Goal: Check status: Check status

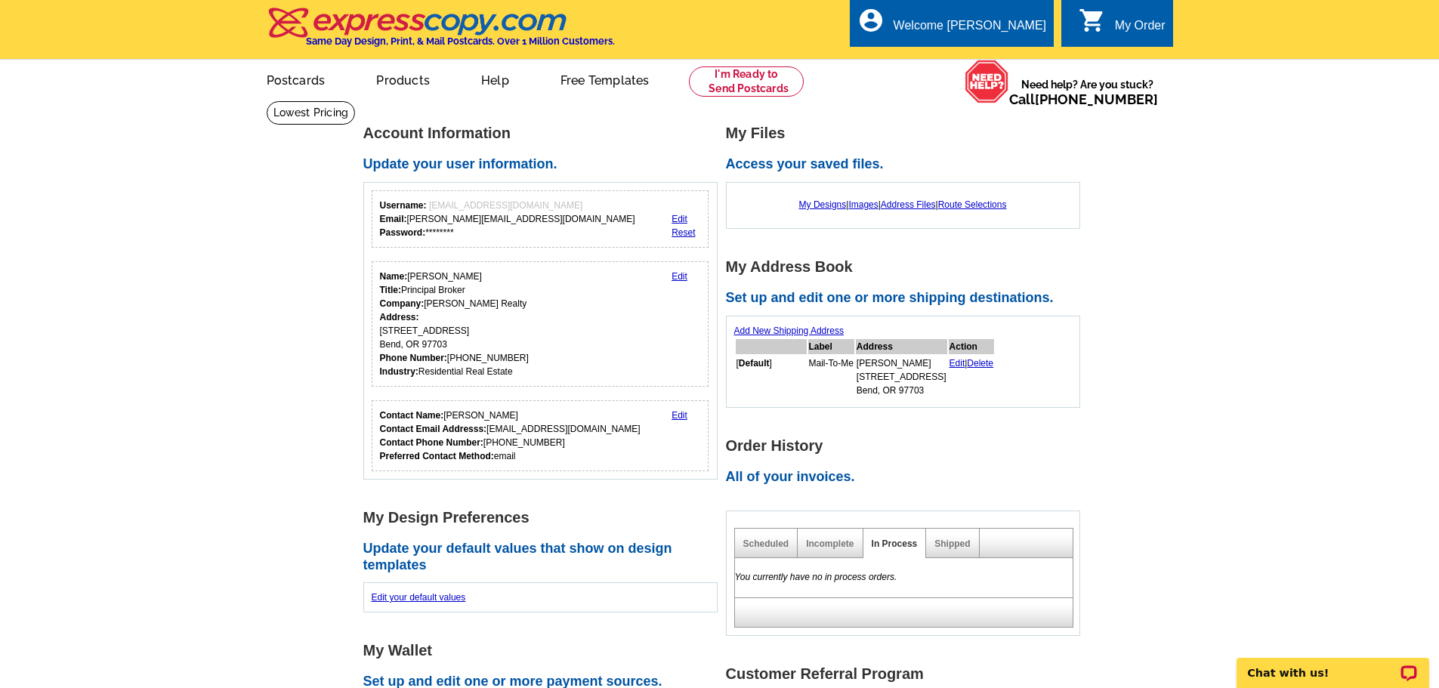
click at [966, 560] on div "You currently have no in process orders." at bounding box center [903, 577] width 339 height 39
click at [965, 552] on div "Shipped" at bounding box center [952, 543] width 53 height 29
click at [952, 551] on div "Shipped" at bounding box center [952, 543] width 53 height 29
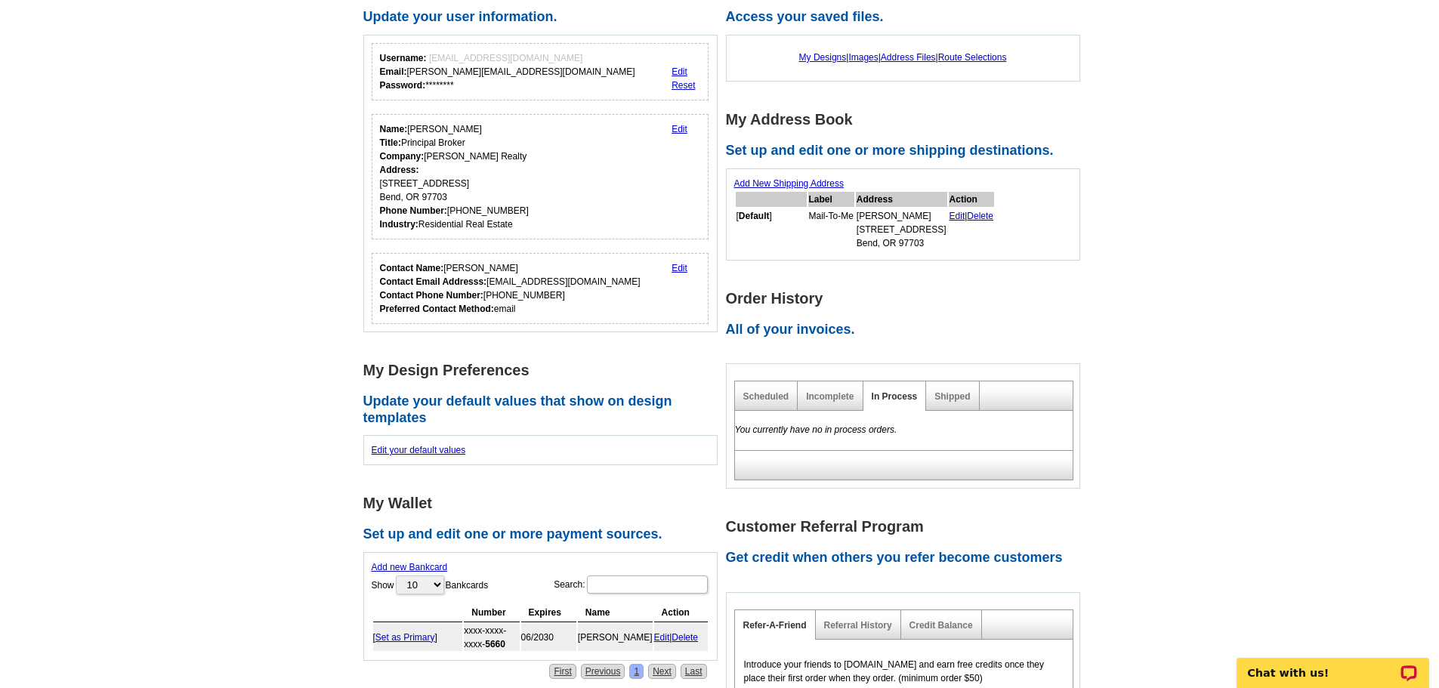
scroll to position [151, 0]
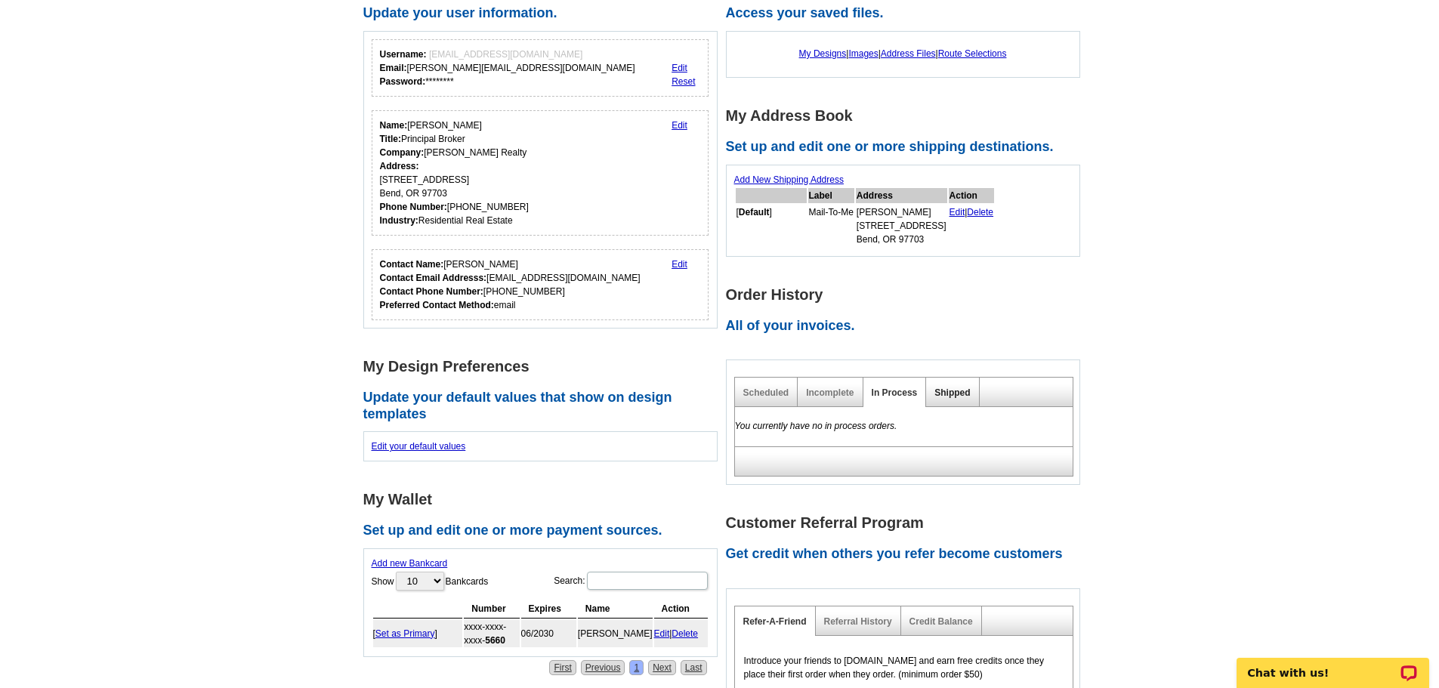
click at [948, 391] on link "Shipped" at bounding box center [952, 392] width 36 height 11
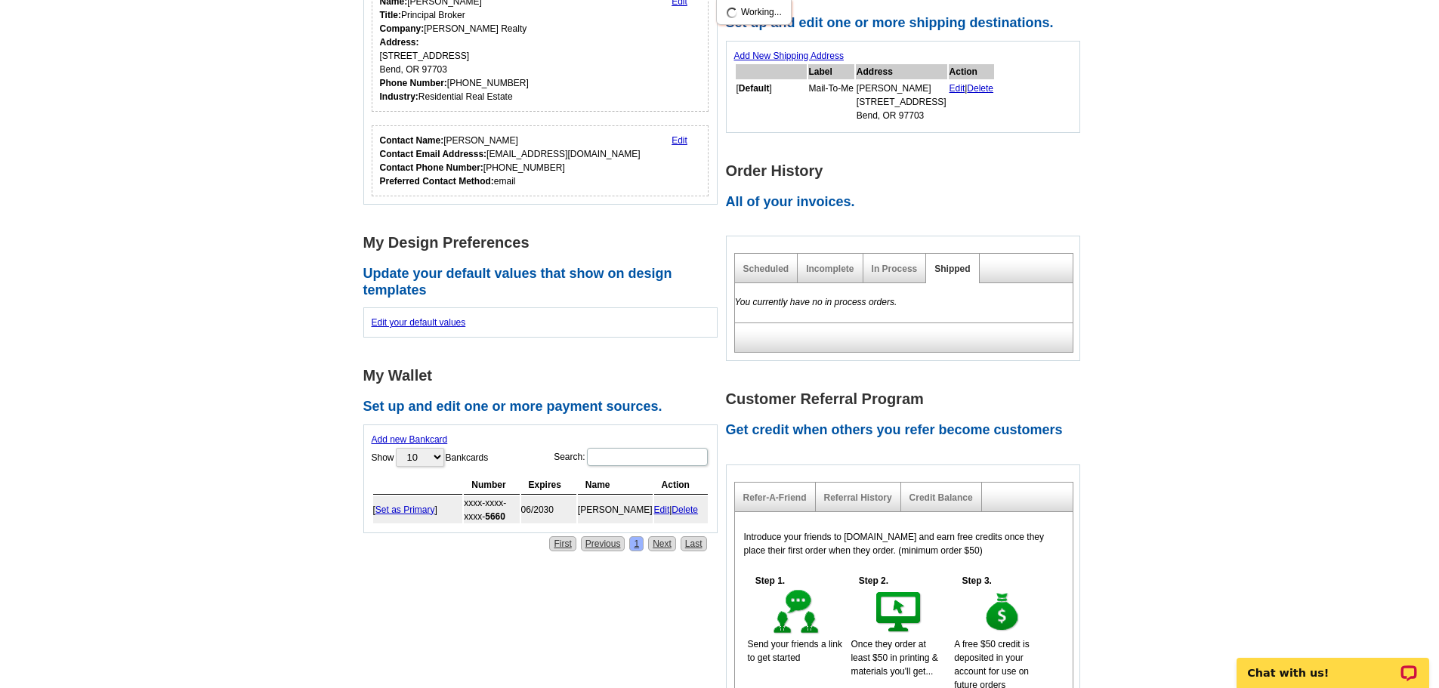
scroll to position [302, 0]
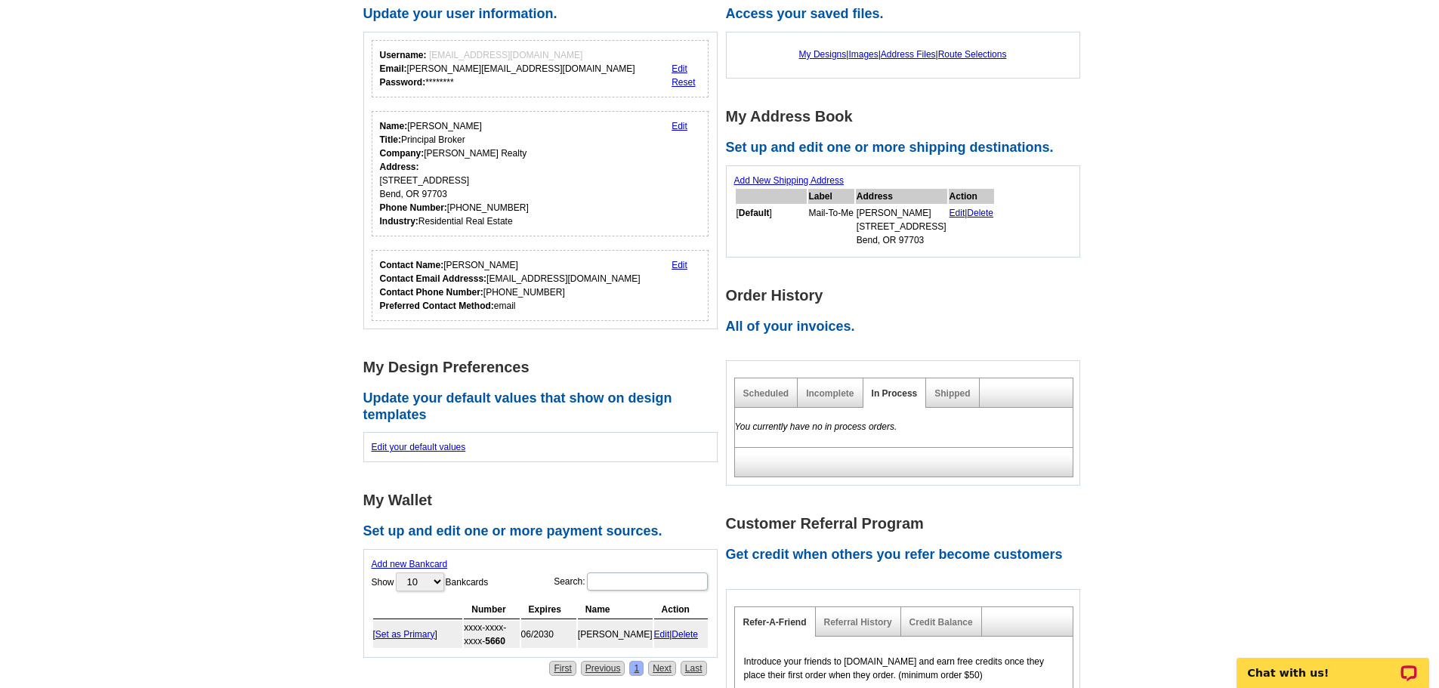
scroll to position [151, 0]
click at [947, 389] on link "Shipped" at bounding box center [952, 392] width 36 height 11
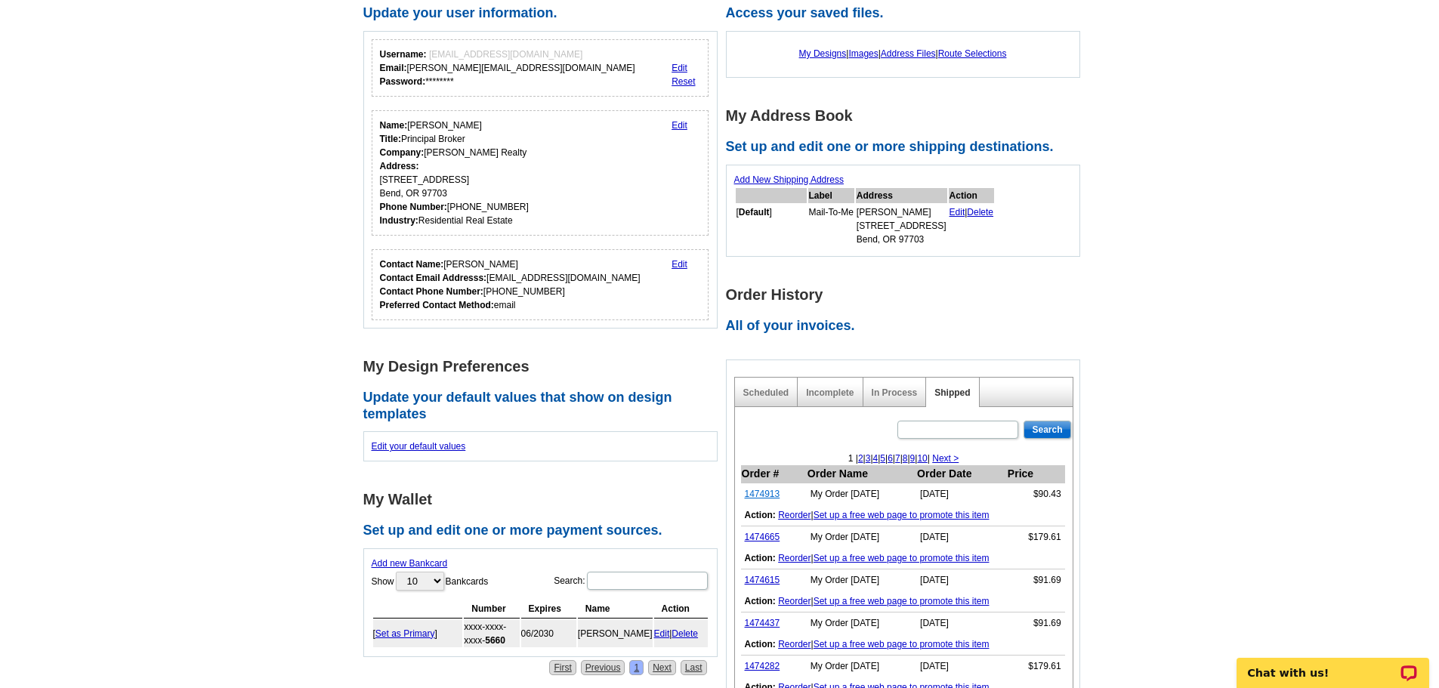
click at [761, 490] on link "1474913" at bounding box center [763, 494] width 36 height 11
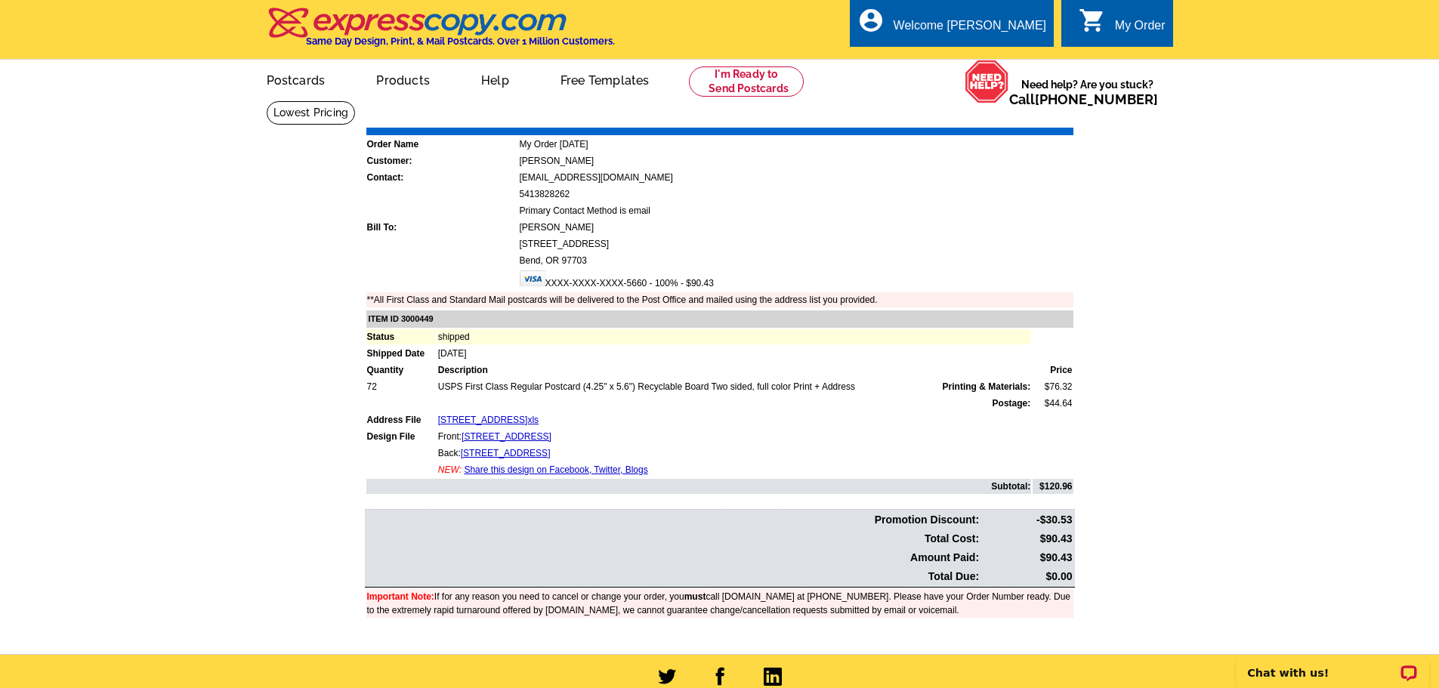
click at [1041, 120] on link "Print Invoice" at bounding box center [1035, 116] width 79 height 13
